Goal: Check status

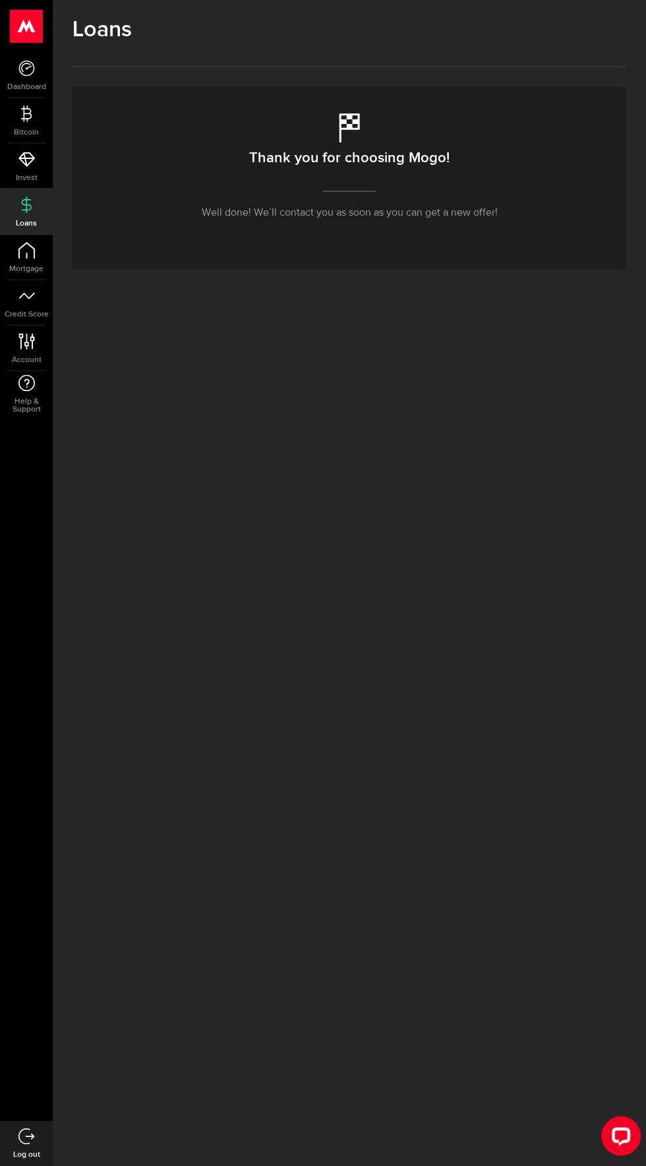
click at [489, 262] on div "Thank you for choosing Mogo! Well done! We’ll contact you as soon as you can ge…" at bounding box center [350, 178] width 554 height 182
